Goal: Task Accomplishment & Management: Manage account settings

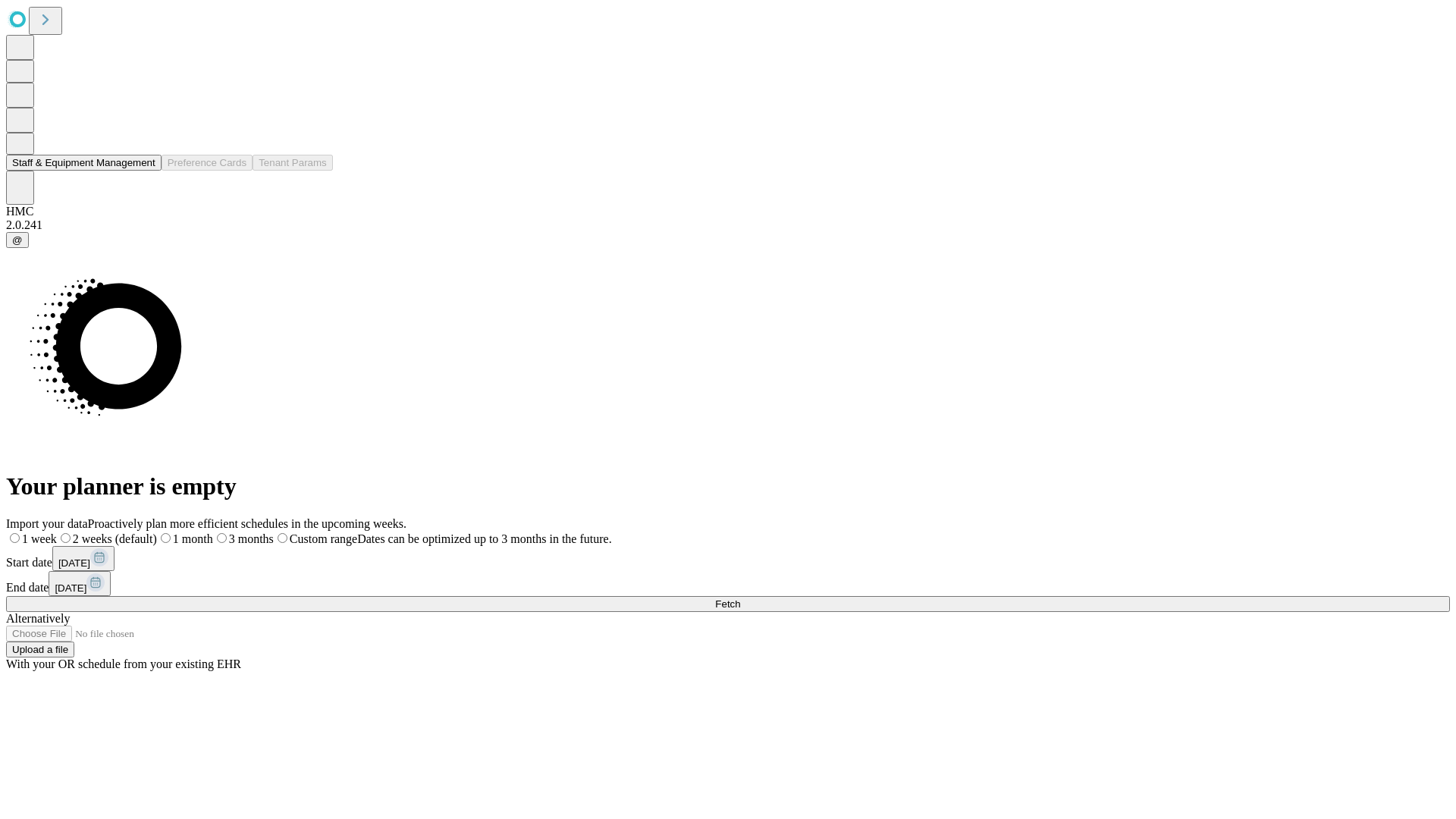
click at [142, 171] on button "Staff & Equipment Management" at bounding box center [83, 162] width 156 height 16
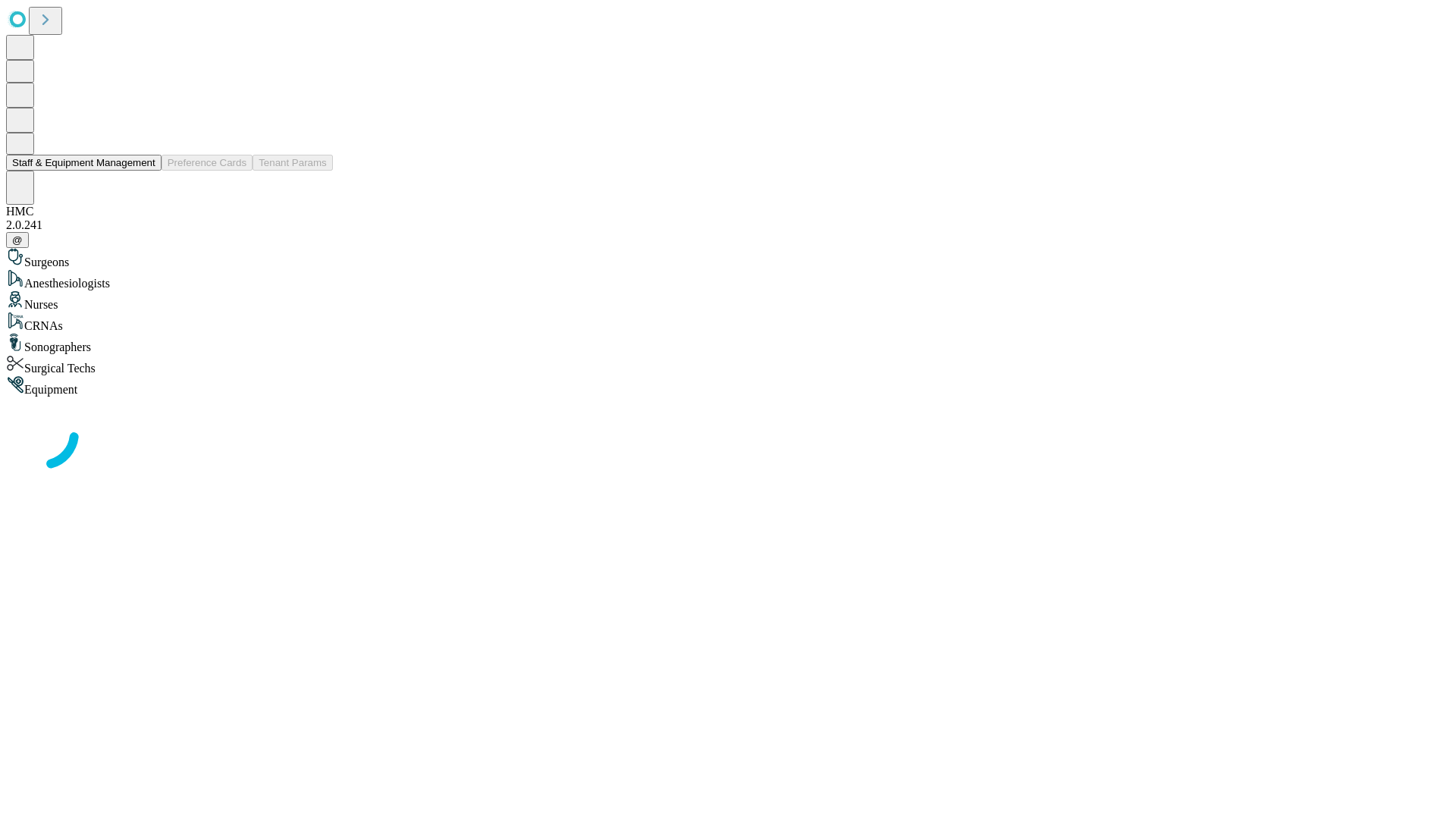
click at [145, 171] on button "Staff & Equipment Management" at bounding box center [83, 162] width 156 height 16
